Goal: Task Accomplishment & Management: Manage account settings

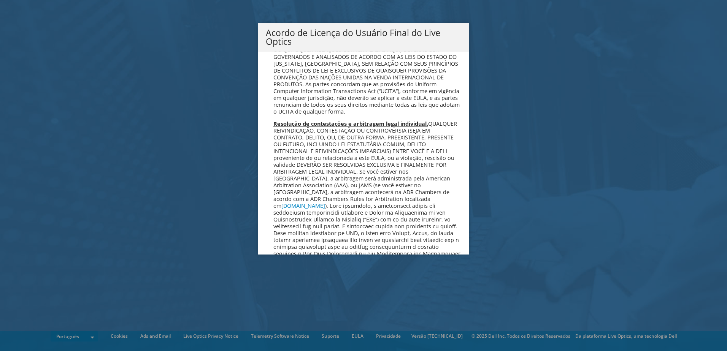
scroll to position [3038, 0]
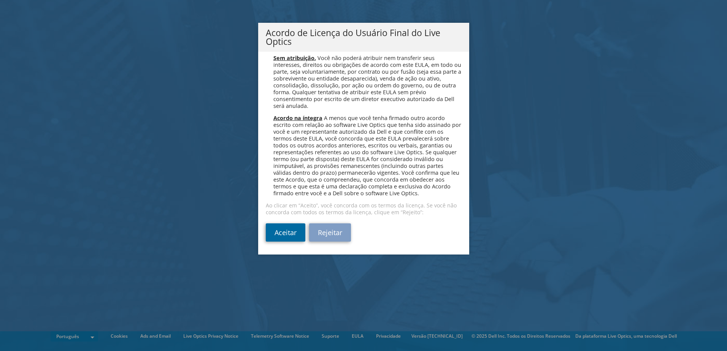
click at [274, 232] on link "Aceitar" at bounding box center [286, 232] width 40 height 18
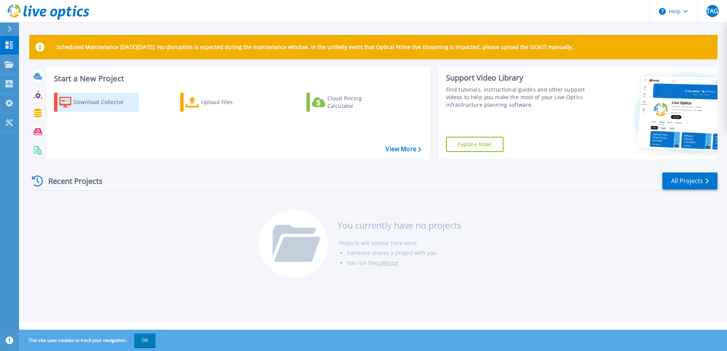
click at [96, 99] on div "Download Collector" at bounding box center [103, 102] width 61 height 15
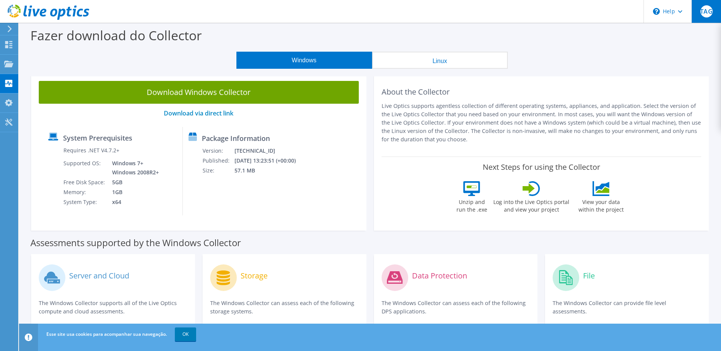
click at [705, 9] on span "TAG" at bounding box center [706, 11] width 12 height 12
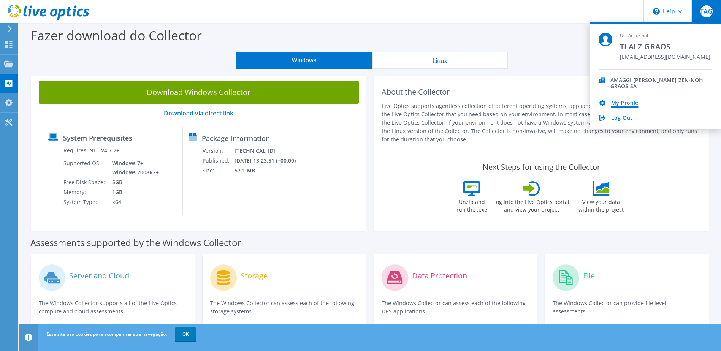
click at [623, 101] on link "My Profile" at bounding box center [624, 103] width 27 height 7
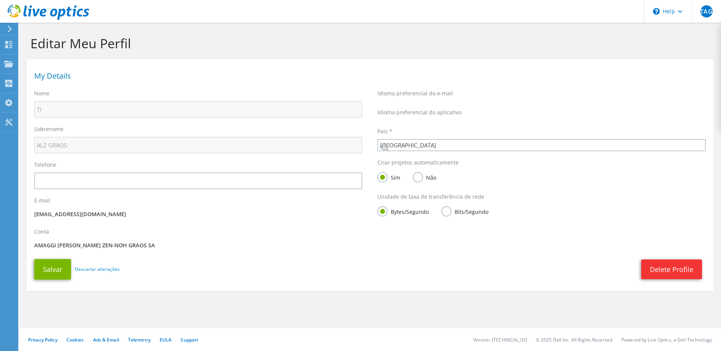
select select "30"
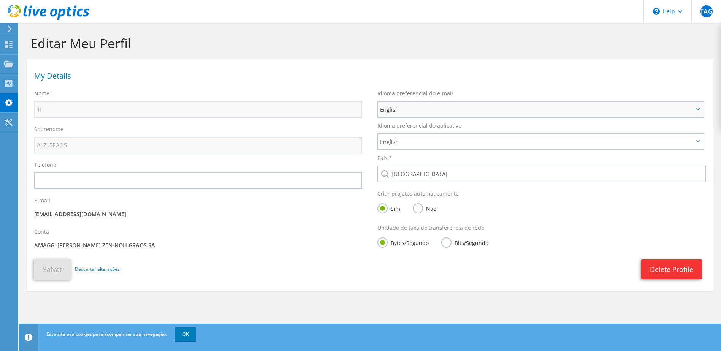
click at [444, 108] on span "English" at bounding box center [537, 109] width 314 height 9
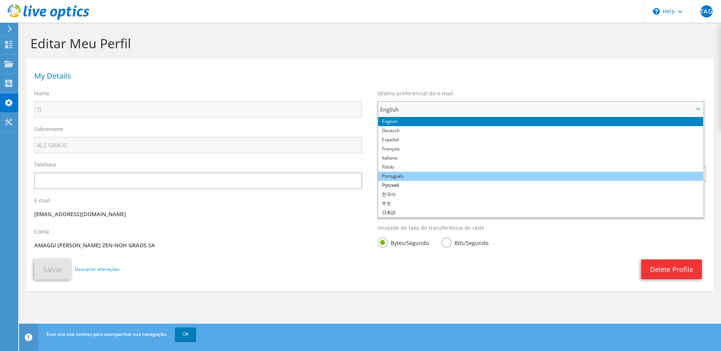
click at [413, 172] on li "Português" at bounding box center [540, 176] width 325 height 9
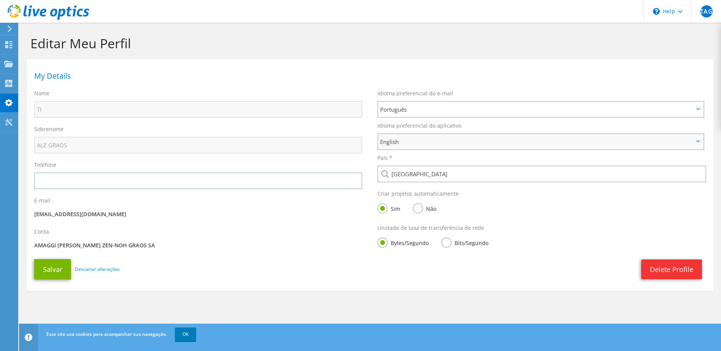
click at [410, 142] on span "English" at bounding box center [537, 141] width 314 height 9
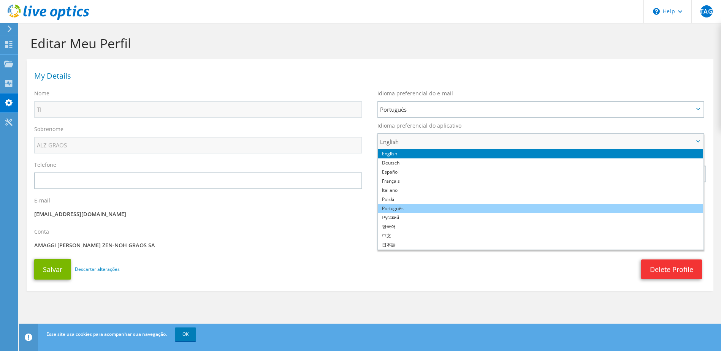
click at [408, 209] on li "Português" at bounding box center [540, 208] width 325 height 9
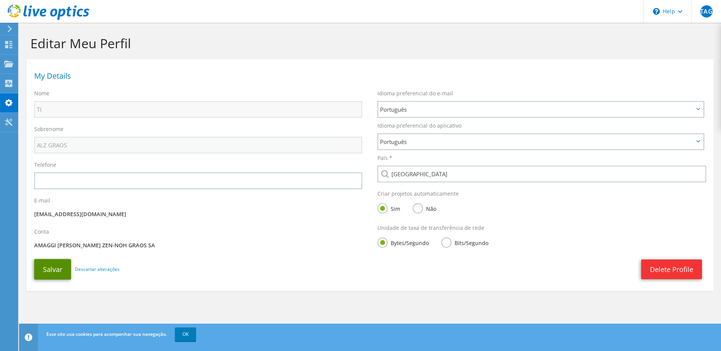
click at [51, 274] on button "Salvar" at bounding box center [52, 269] width 37 height 21
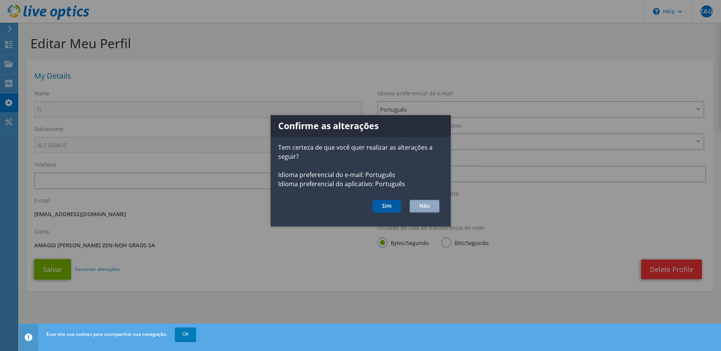
click at [392, 206] on button "Sim" at bounding box center [386, 206] width 29 height 13
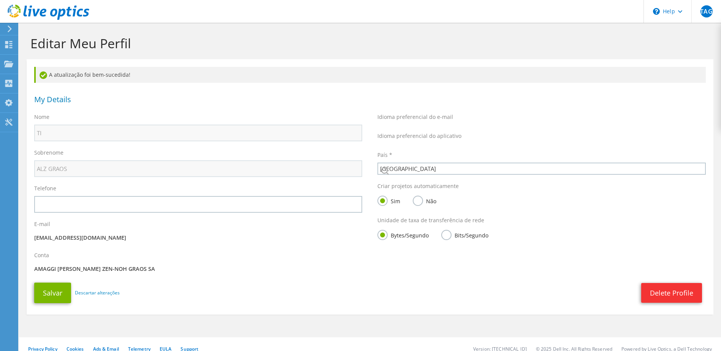
select select "30"
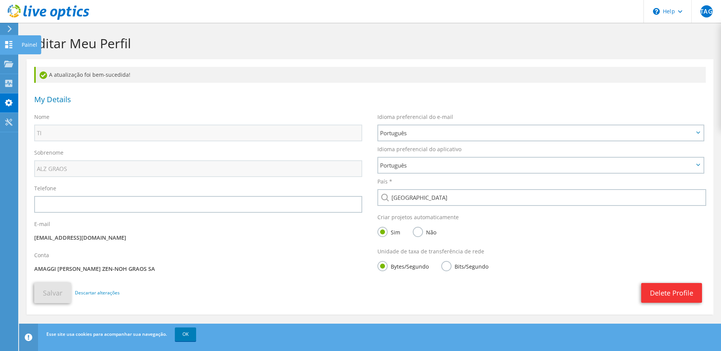
click at [7, 45] on use at bounding box center [8, 44] width 7 height 7
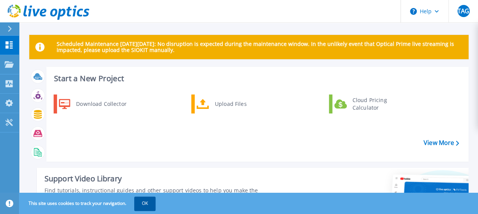
click at [144, 208] on button "OK" at bounding box center [144, 204] width 21 height 14
